Goal: Information Seeking & Learning: Learn about a topic

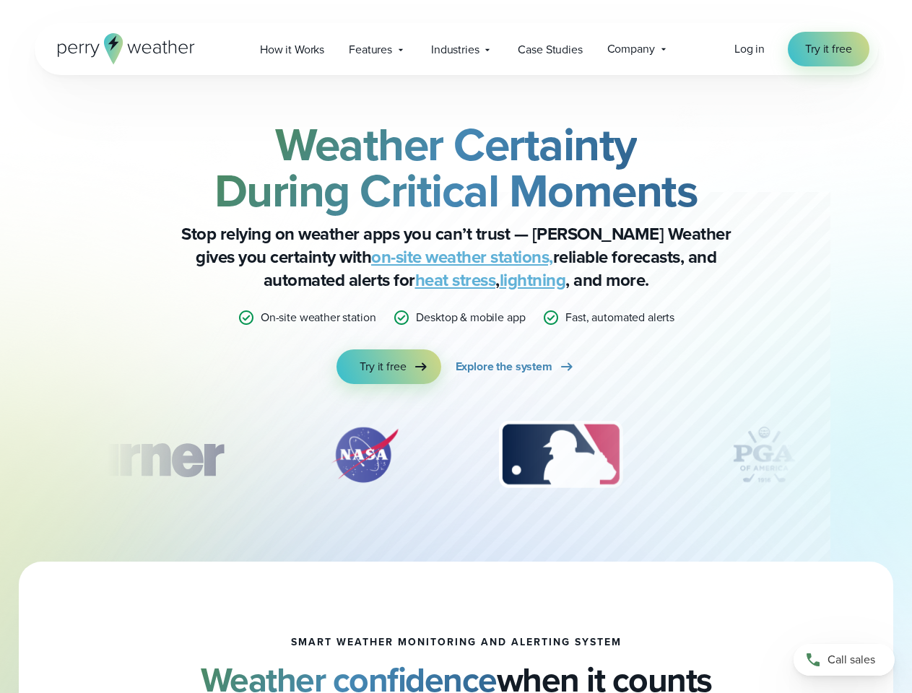
click at [456, 347] on div "Weather Certainty During Critical Moments Stop relying on weather apps you can’…" at bounding box center [456, 252] width 699 height 263
click at [456, 49] on span "Industries" at bounding box center [455, 49] width 48 height 17
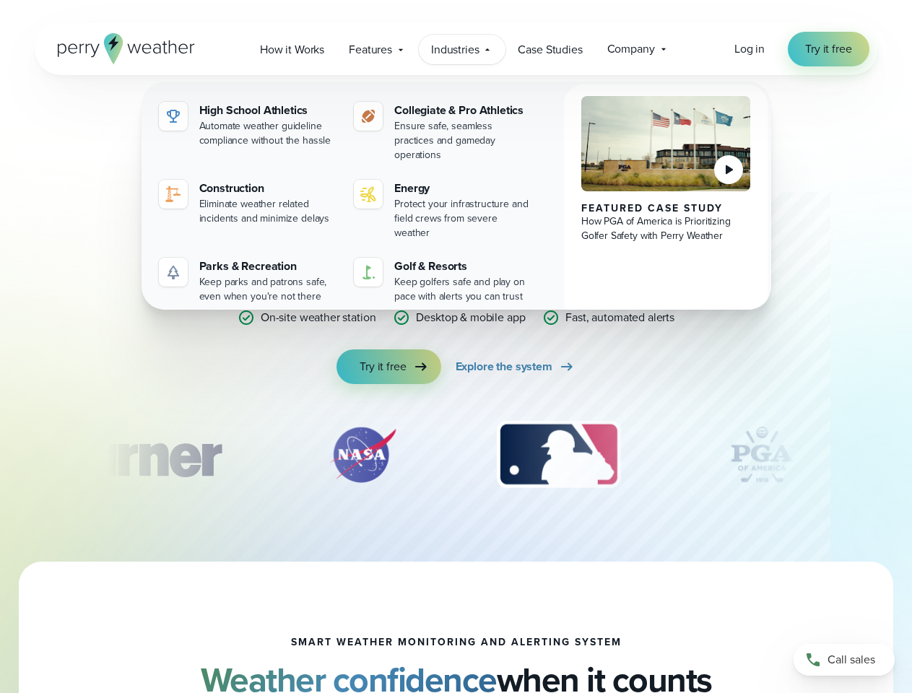
click at [456, 455] on div "slideshow" at bounding box center [456, 455] width 699 height 72
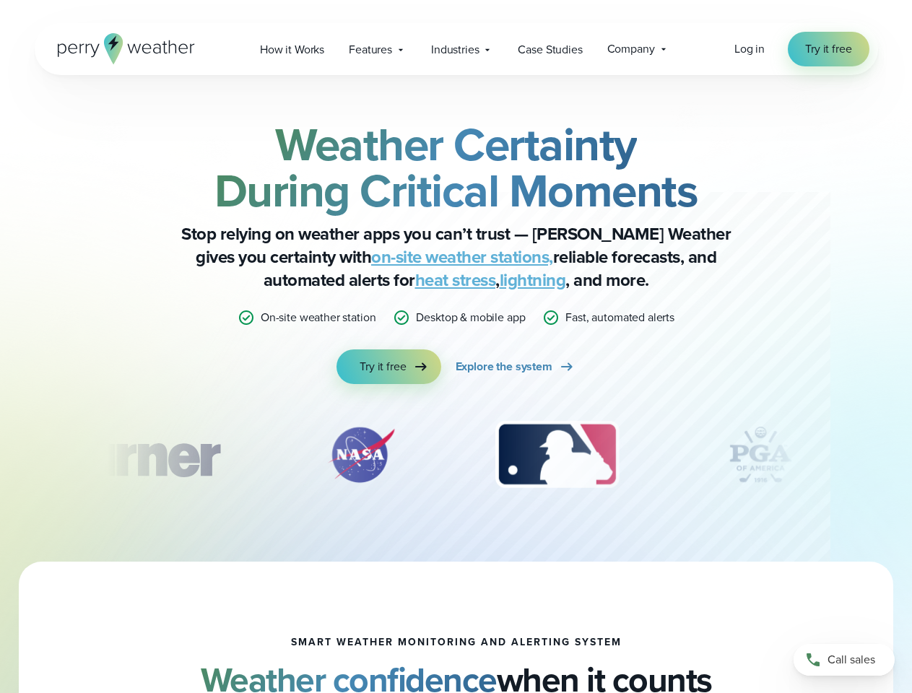
click at [0, 455] on div "Weather Certainty During Critical Moments Stop relying on weather apps you can’…" at bounding box center [456, 318] width 912 height 487
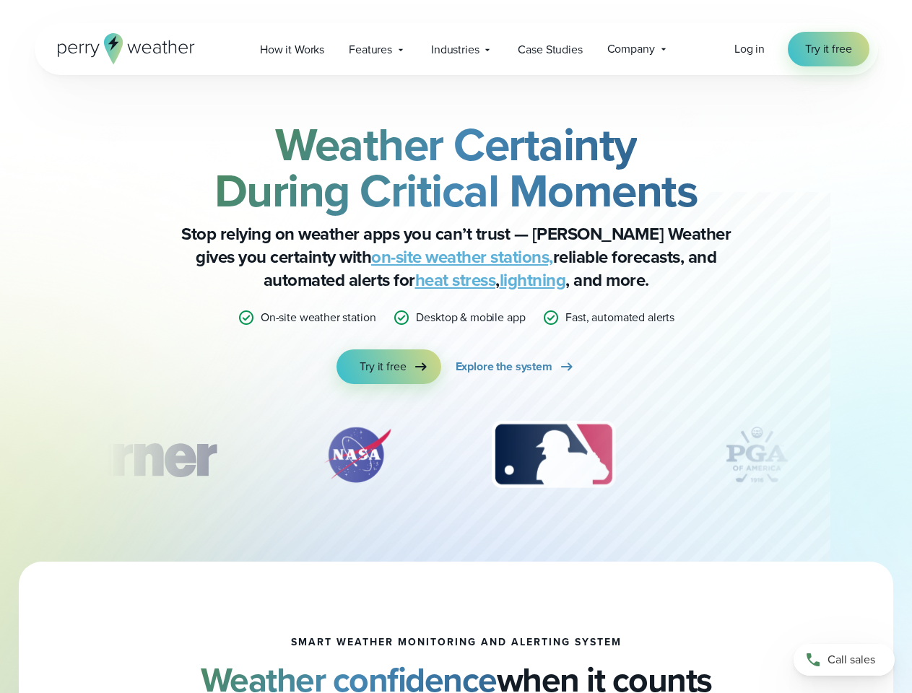
click at [0, 455] on div "Weather Certainty During Critical Moments Stop relying on weather apps you can’…" at bounding box center [456, 318] width 912 height 487
